Goal: Information Seeking & Learning: Learn about a topic

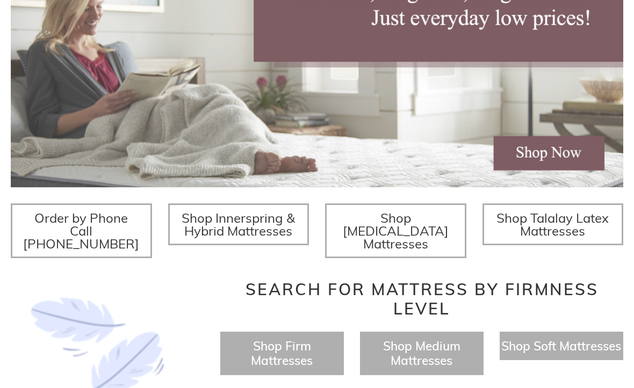
scroll to position [243, 0]
click at [572, 346] on span "Shop Soft Mattresses" at bounding box center [561, 346] width 120 height 16
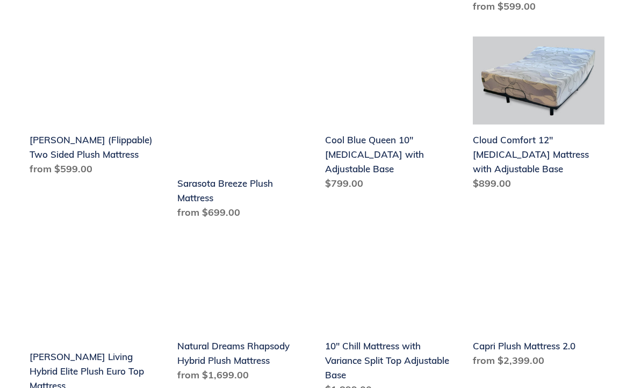
scroll to position [650, 0]
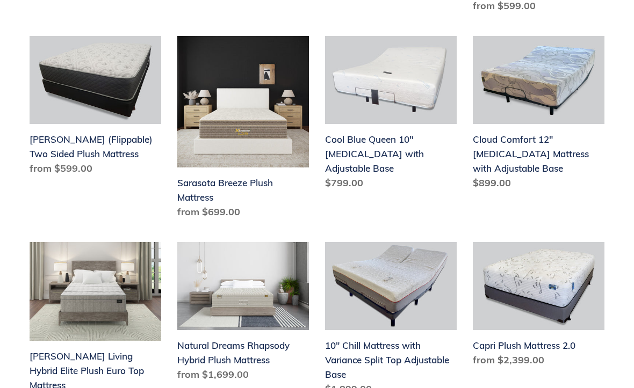
click at [383, 346] on link "10" Chill Mattress with Variance Split Top Adjustable Base" at bounding box center [391, 321] width 132 height 158
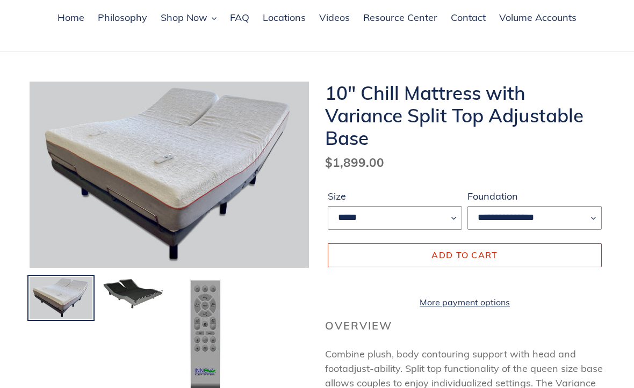
scroll to position [76, 0]
click at [139, 295] on img at bounding box center [133, 293] width 65 height 35
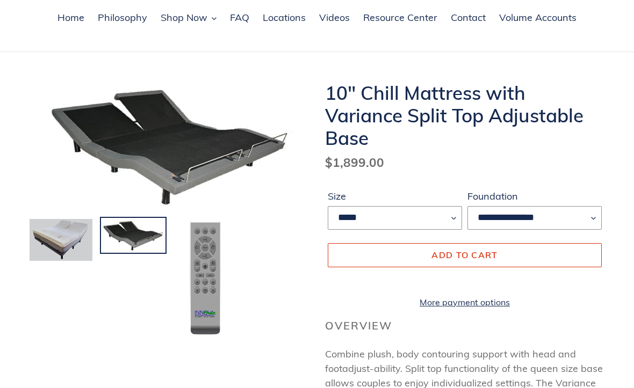
click at [215, 302] on img at bounding box center [205, 278] width 41 height 120
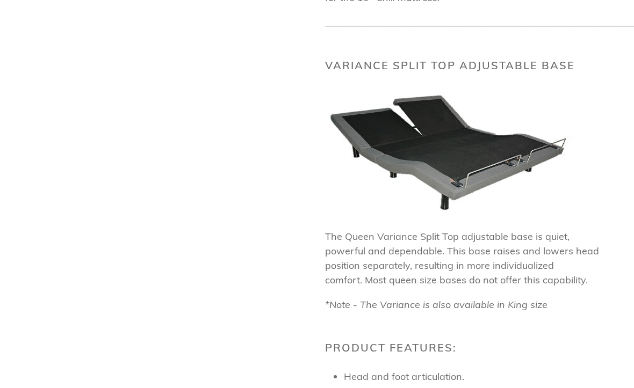
scroll to position [997, 0]
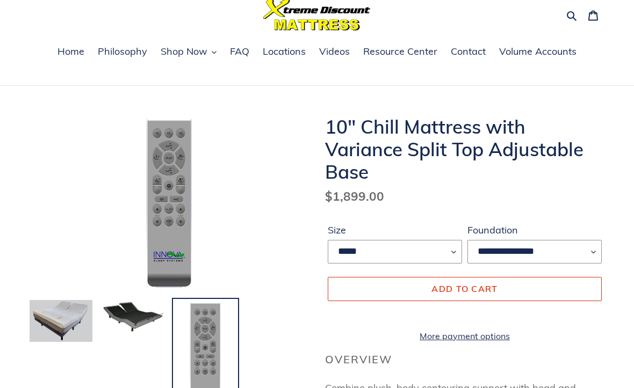
scroll to position [0, 0]
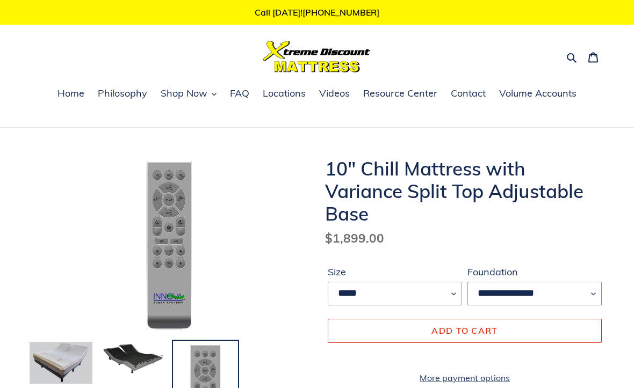
click at [249, 94] on span "FAQ" at bounding box center [239, 93] width 19 height 13
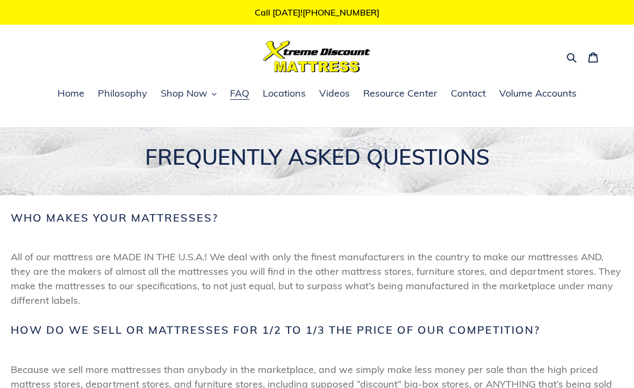
click at [415, 99] on span "Resource Center" at bounding box center [400, 93] width 74 height 13
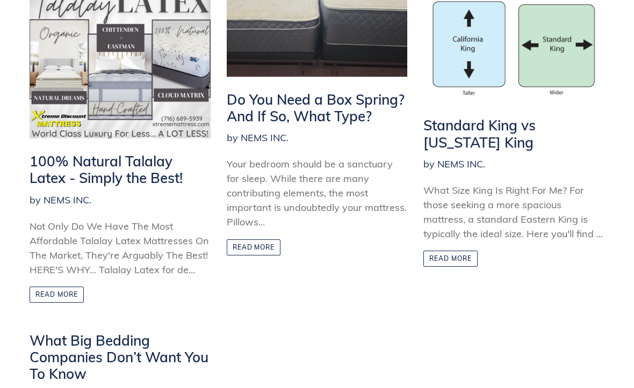
scroll to position [224, 0]
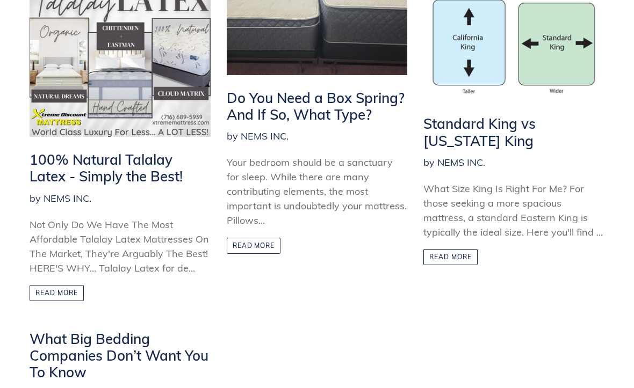
click at [54, 295] on link "Read more" at bounding box center [57, 293] width 54 height 16
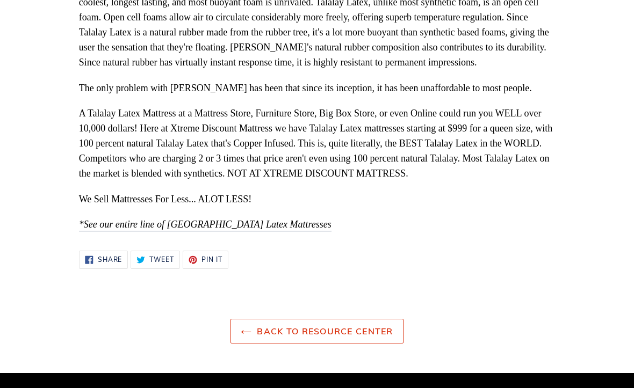
scroll to position [315, 0]
click at [359, 326] on link "Back to Resource Center" at bounding box center [316, 331] width 172 height 25
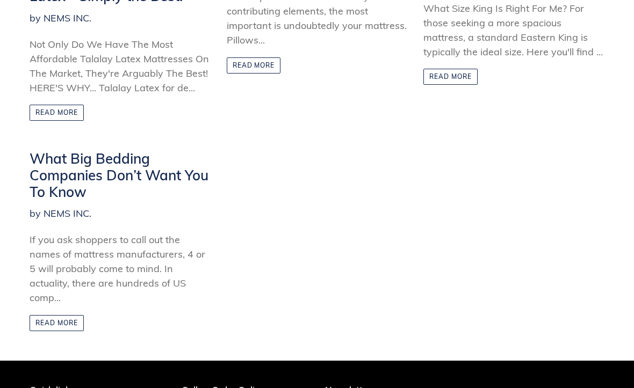
scroll to position [405, 0]
click at [71, 329] on link "Read more" at bounding box center [57, 323] width 54 height 16
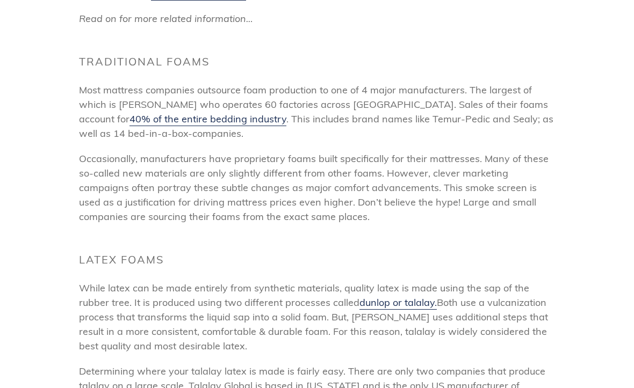
scroll to position [341, 0]
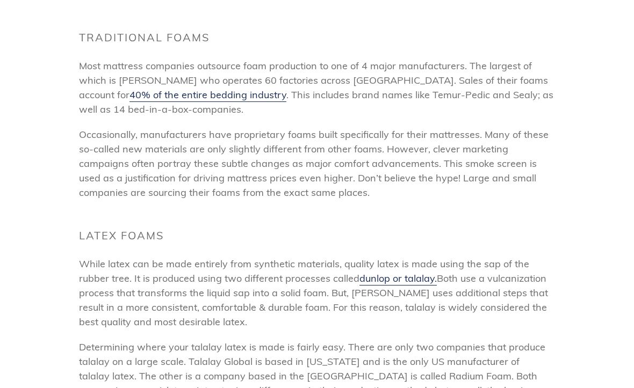
click at [605, 315] on article "What Big Bedding Companies Don’t Want You To Know by NEMS INC. [DATE] If you as…" at bounding box center [317, 216] width 634 height 844
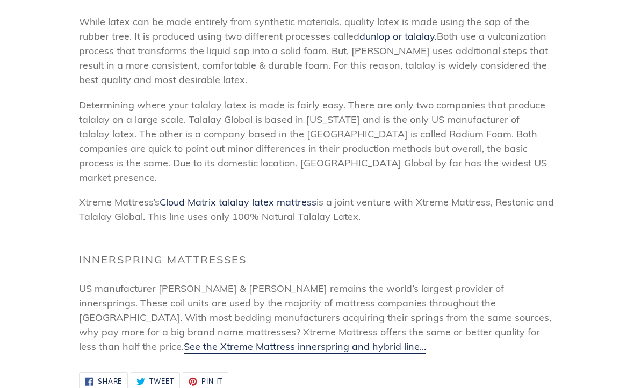
scroll to position [604, 0]
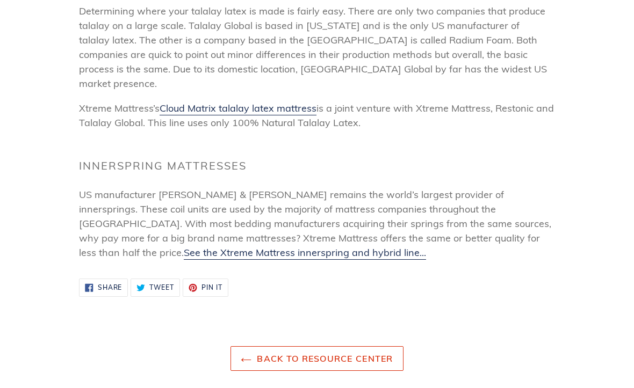
scroll to position [718, 0]
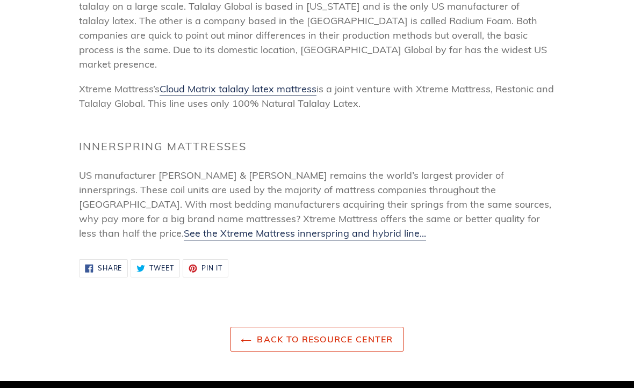
click at [345, 331] on link "Back to Resource Center" at bounding box center [316, 340] width 172 height 25
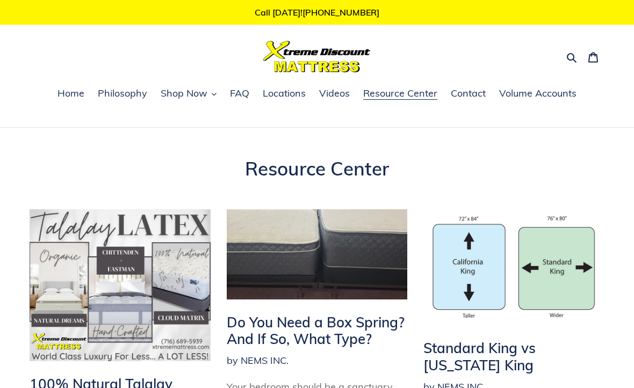
click at [209, 95] on button "Shop Now" at bounding box center [188, 94] width 67 height 16
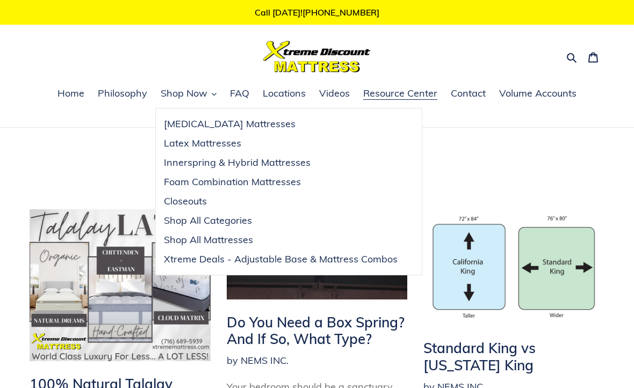
click at [284, 263] on span "Xtreme Deals - Adjustable Base & Mattress Combos" at bounding box center [281, 259] width 234 height 13
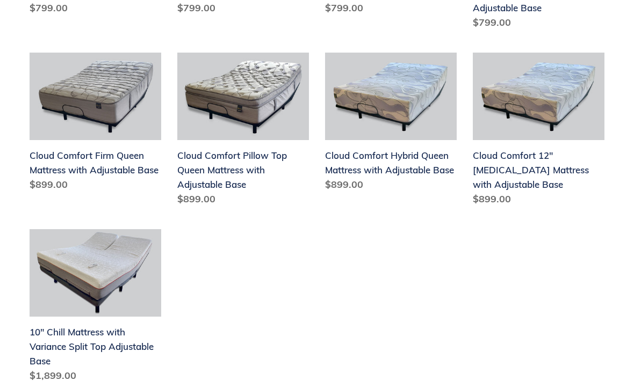
scroll to position [447, 0]
click at [76, 288] on link "10" Chill Mattress with Variance Split Top Adjustable Base" at bounding box center [96, 308] width 132 height 158
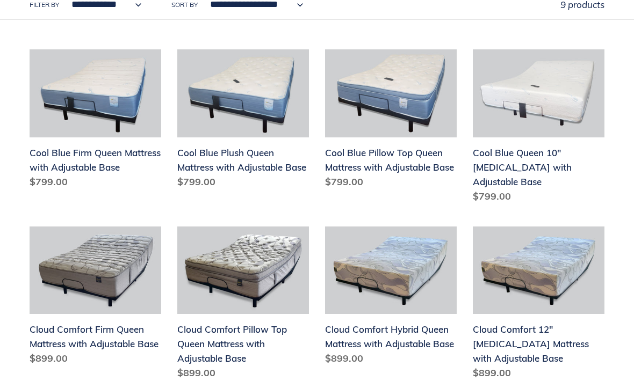
scroll to position [274, 0]
click at [531, 334] on link "Cloud Comfort 12" Memory Foam Mattress with Adjustable Base" at bounding box center [539, 305] width 132 height 158
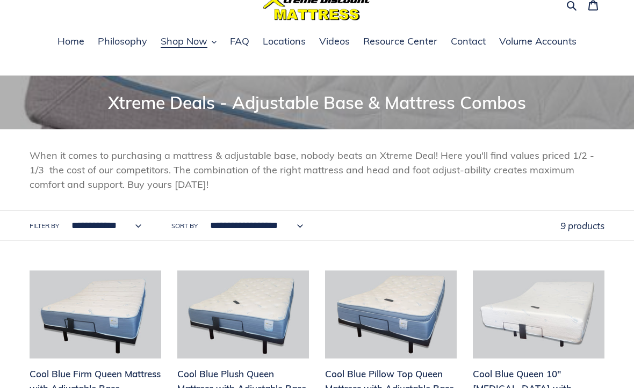
scroll to position [0, 0]
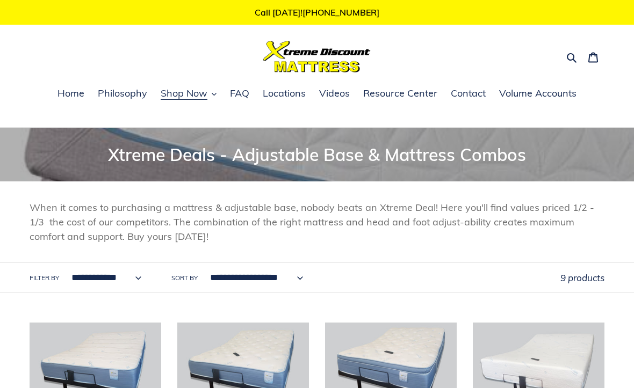
click at [597, 290] on div "9 products" at bounding box center [582, 278] width 44 height 30
click at [335, 97] on span "Videos" at bounding box center [334, 93] width 31 height 13
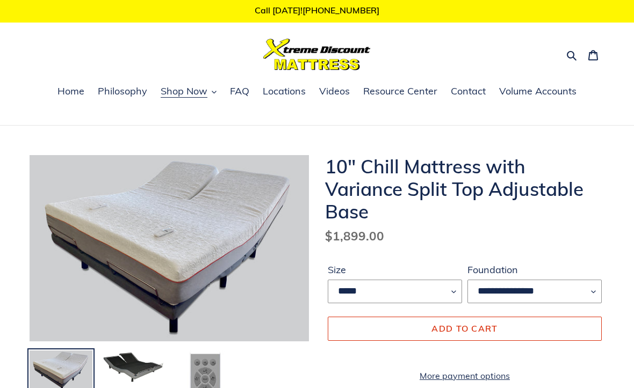
scroll to position [2, 0]
click at [596, 297] on select "**********" at bounding box center [534, 292] width 134 height 24
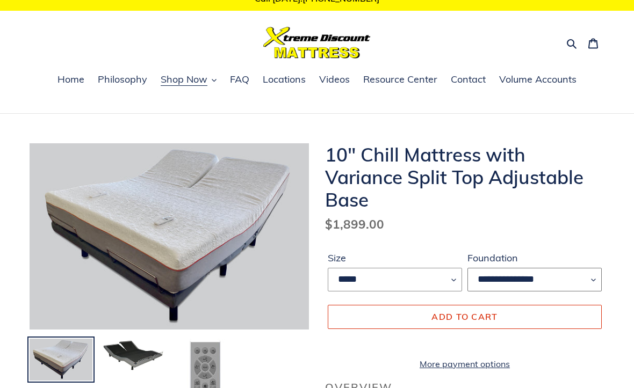
scroll to position [0, 0]
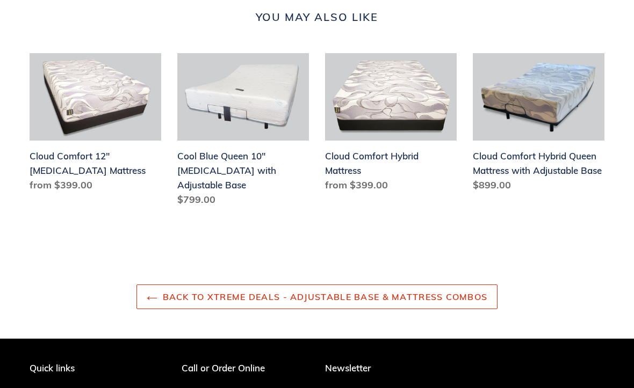
scroll to position [1057, 0]
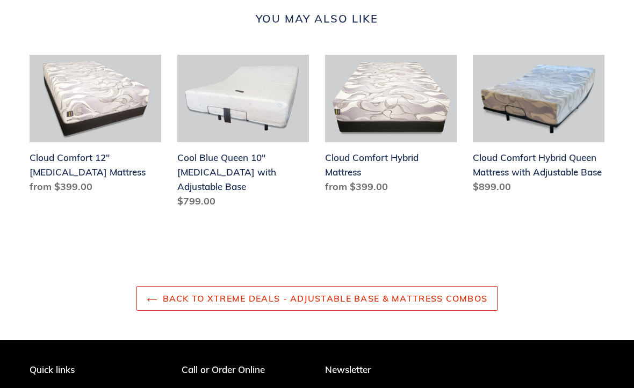
click at [412, 298] on link "Back to Xtreme Deals - Adjustable Base & Mattress Combos" at bounding box center [316, 298] width 361 height 25
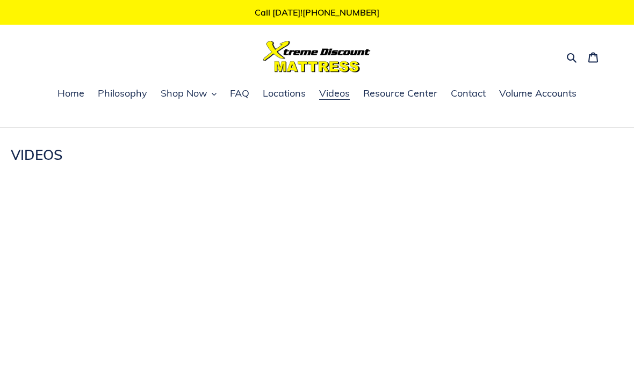
scroll to position [1, 0]
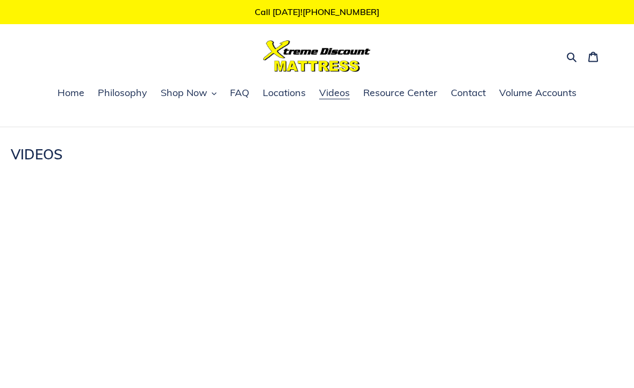
click at [138, 92] on span "Philosophy" at bounding box center [122, 92] width 49 height 13
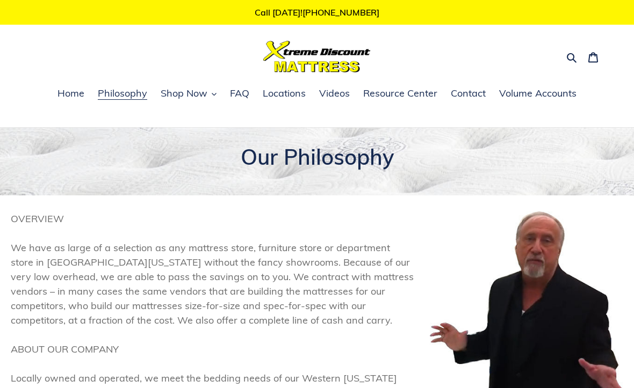
click at [555, 101] on link "Volume Accounts" at bounding box center [537, 94] width 88 height 16
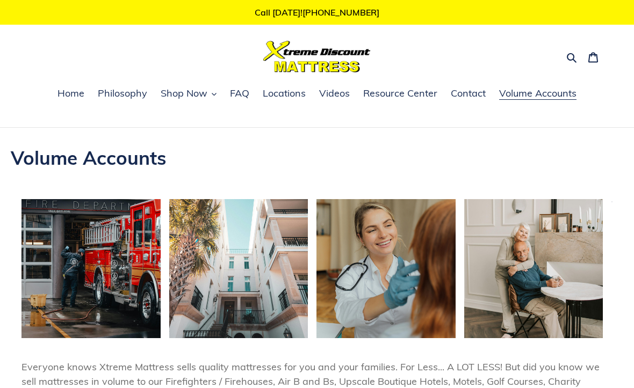
click at [471, 98] on span "Contact" at bounding box center [468, 93] width 35 height 13
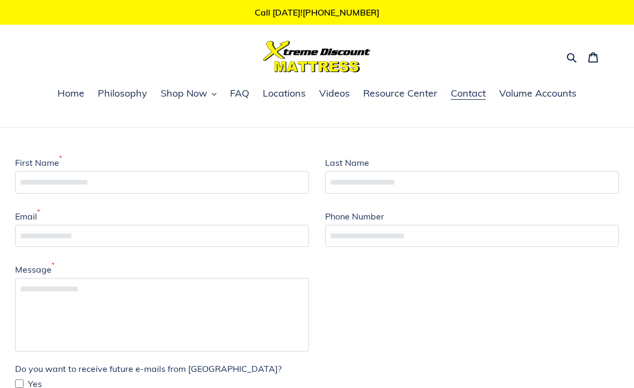
click at [290, 100] on span "Locations" at bounding box center [284, 93] width 43 height 13
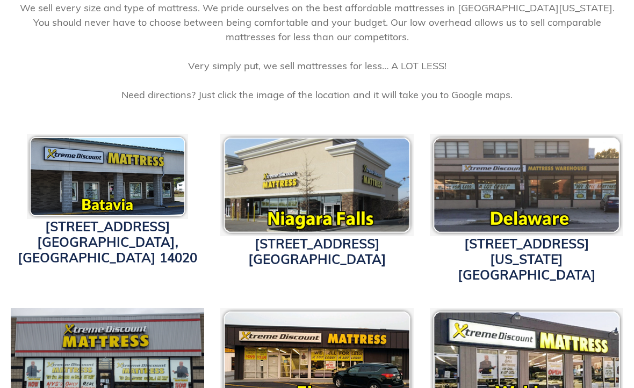
scroll to position [268, 0]
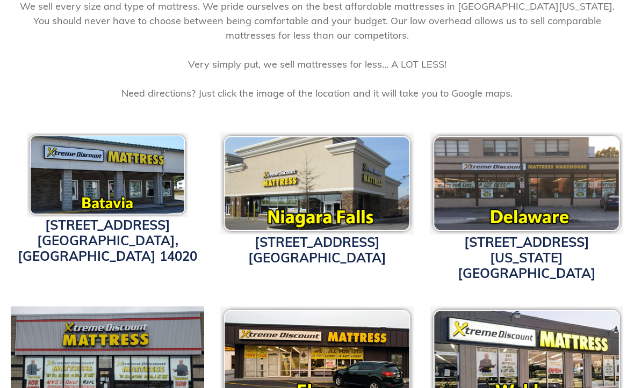
click at [126, 214] on img at bounding box center [107, 175] width 161 height 85
click at [140, 192] on img at bounding box center [107, 175] width 161 height 85
click at [141, 244] on link "4152 W. Main St. Batavia, NY 14020" at bounding box center [107, 240] width 179 height 47
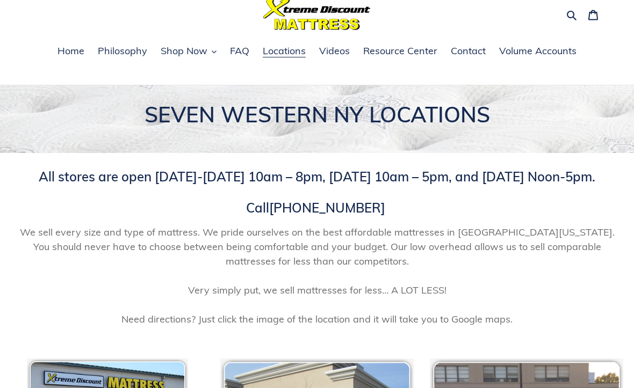
scroll to position [0, 0]
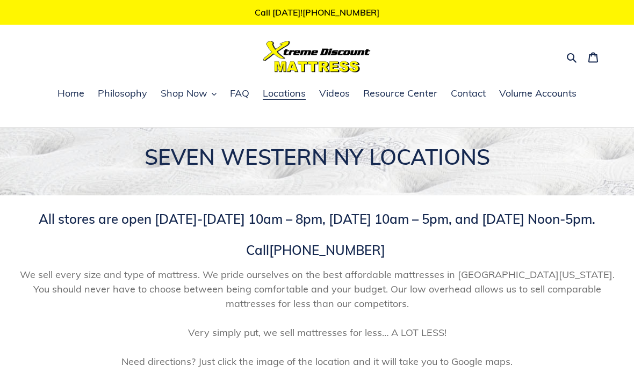
click at [64, 100] on link "Home" at bounding box center [71, 94] width 38 height 16
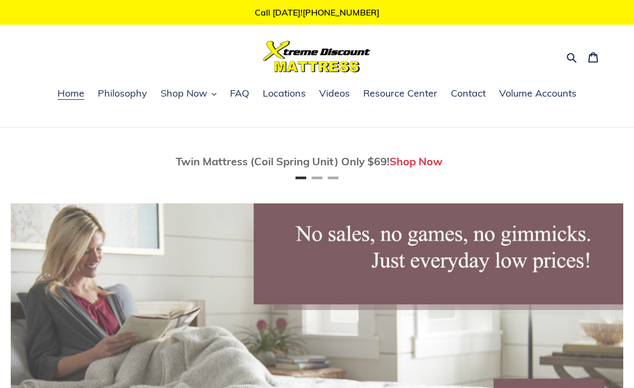
click at [594, 323] on img at bounding box center [317, 317] width 612 height 227
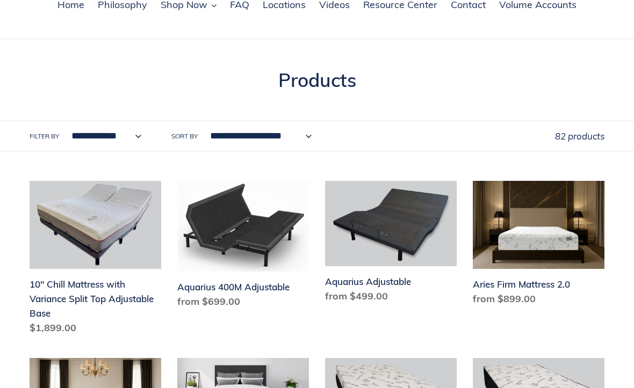
scroll to position [89, 0]
click at [229, 309] on link "Aquarius 400M Adjustable" at bounding box center [243, 247] width 132 height 132
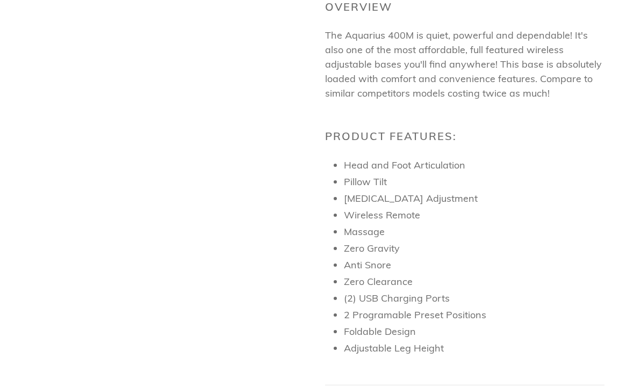
scroll to position [352, 0]
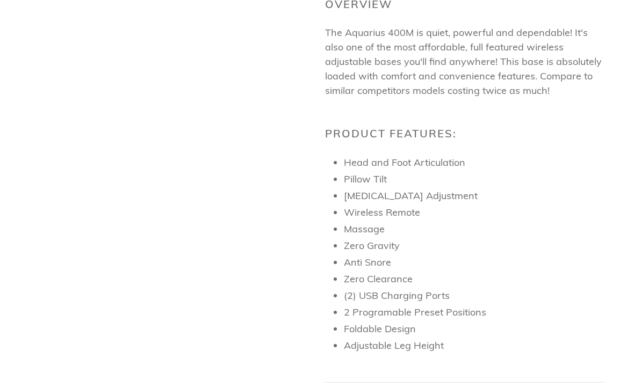
click at [587, 336] on li "Foldable Design" at bounding box center [474, 329] width 260 height 14
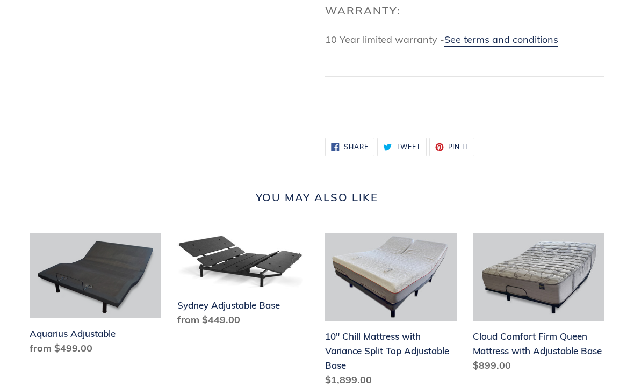
scroll to position [832, 0]
click at [259, 295] on link "Sydney Adjustable Base" at bounding box center [243, 283] width 132 height 98
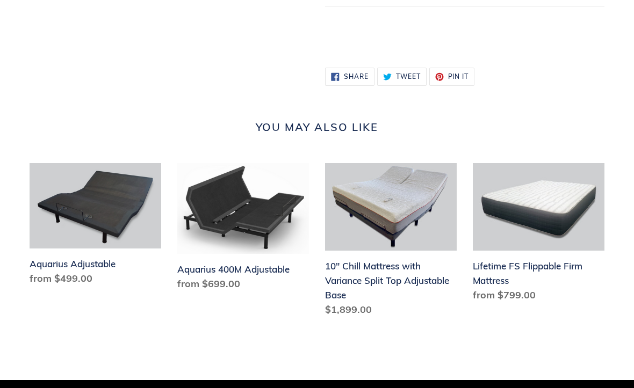
scroll to position [851, 0]
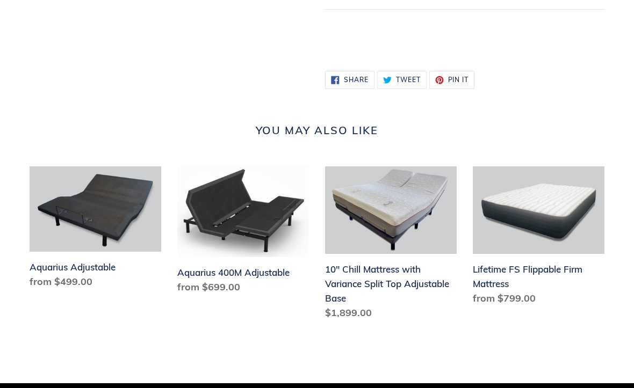
click at [577, 321] on li "Lifetime FS Flippable Firm Mattress Lifetime FS Flippable Firm Mattress Regular…" at bounding box center [530, 248] width 148 height 162
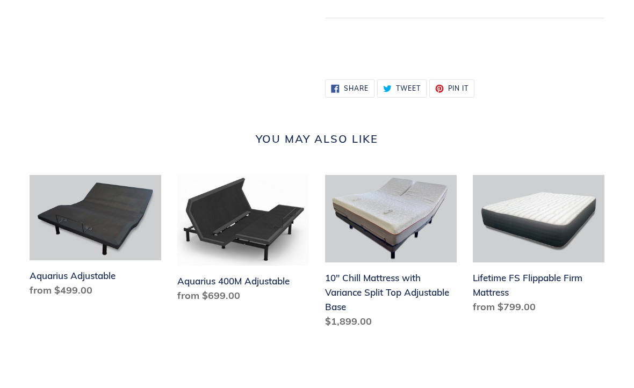
scroll to position [843, 0]
click at [255, 250] on link "Aquarius 400M Adjustable" at bounding box center [243, 241] width 132 height 132
